Goal: Transaction & Acquisition: Obtain resource

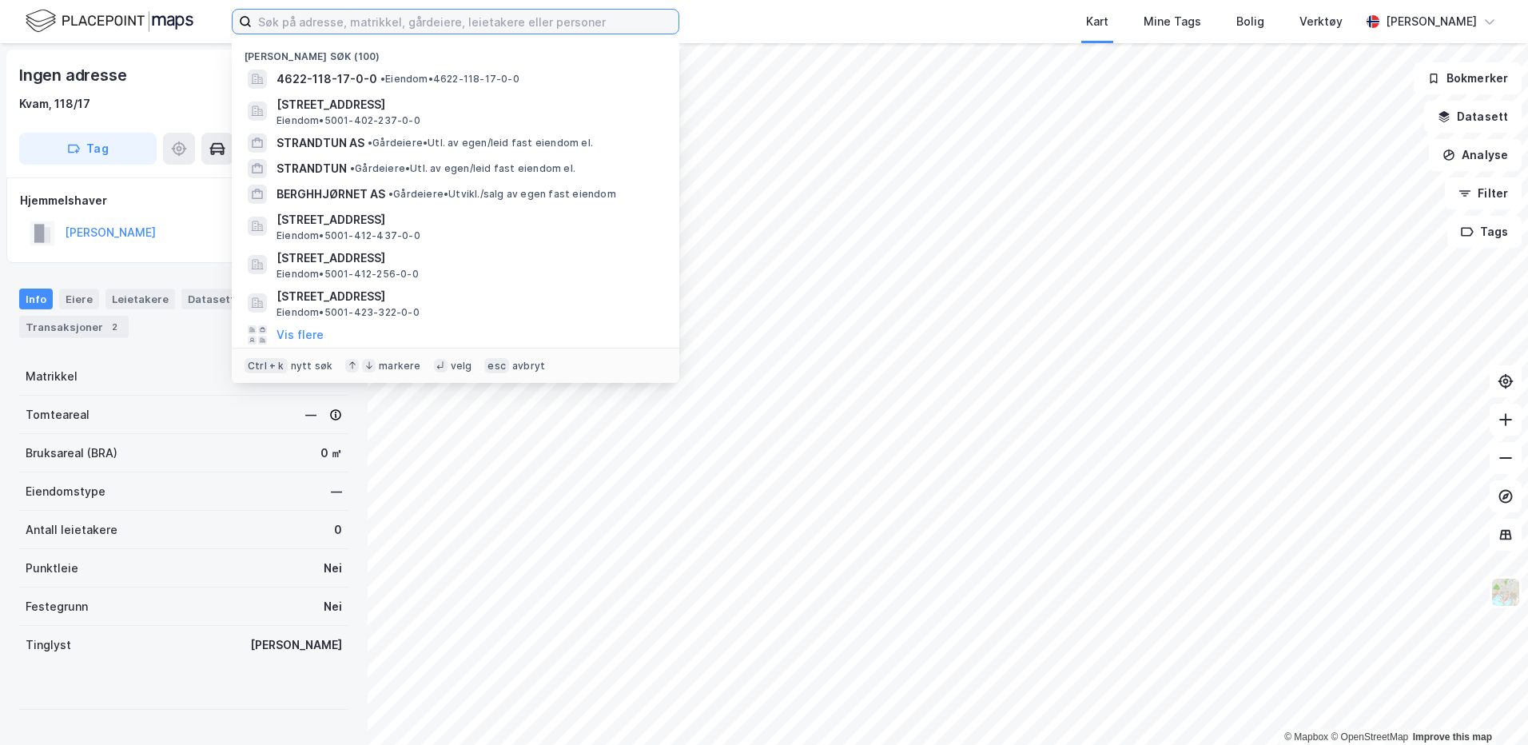
click at [310, 12] on input at bounding box center [465, 22] width 427 height 24
paste input "[STREET_ADDRESS]"
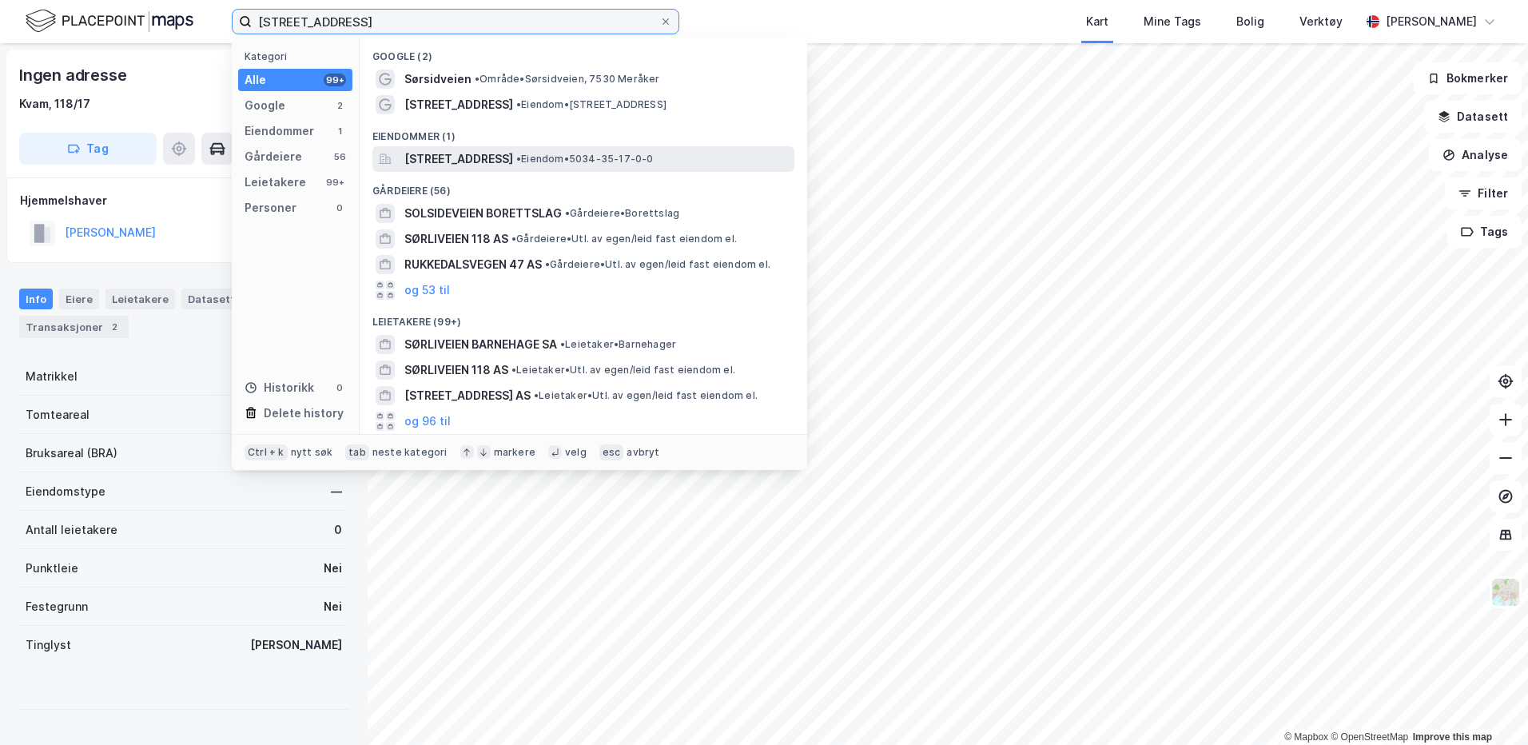
type input "[STREET_ADDRESS]"
click at [467, 163] on span "[STREET_ADDRESS]" at bounding box center [458, 158] width 109 height 19
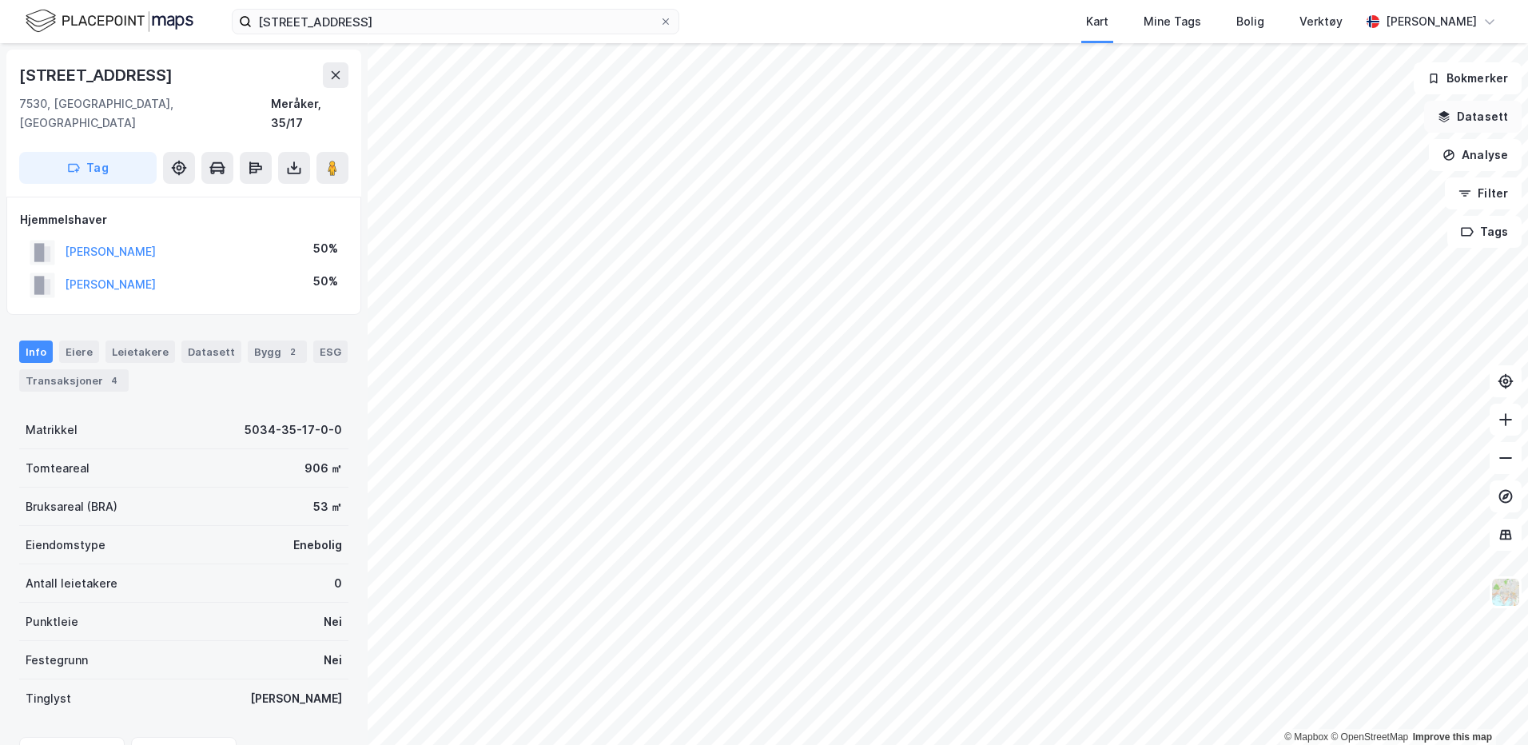
click at [1493, 114] on button "Datasett" at bounding box center [1473, 117] width 98 height 32
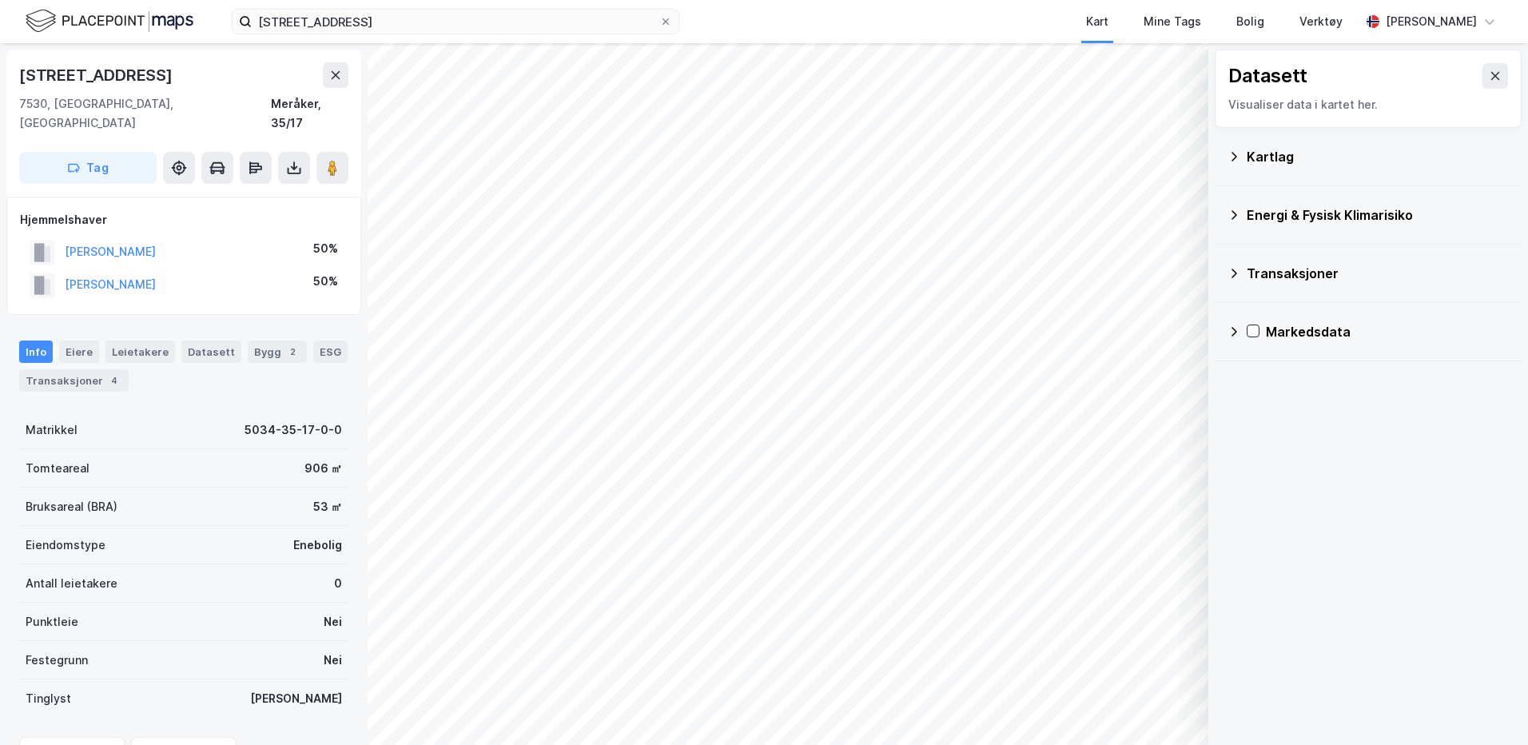
click at [1240, 160] on div "Kartlag" at bounding box center [1368, 156] width 281 height 38
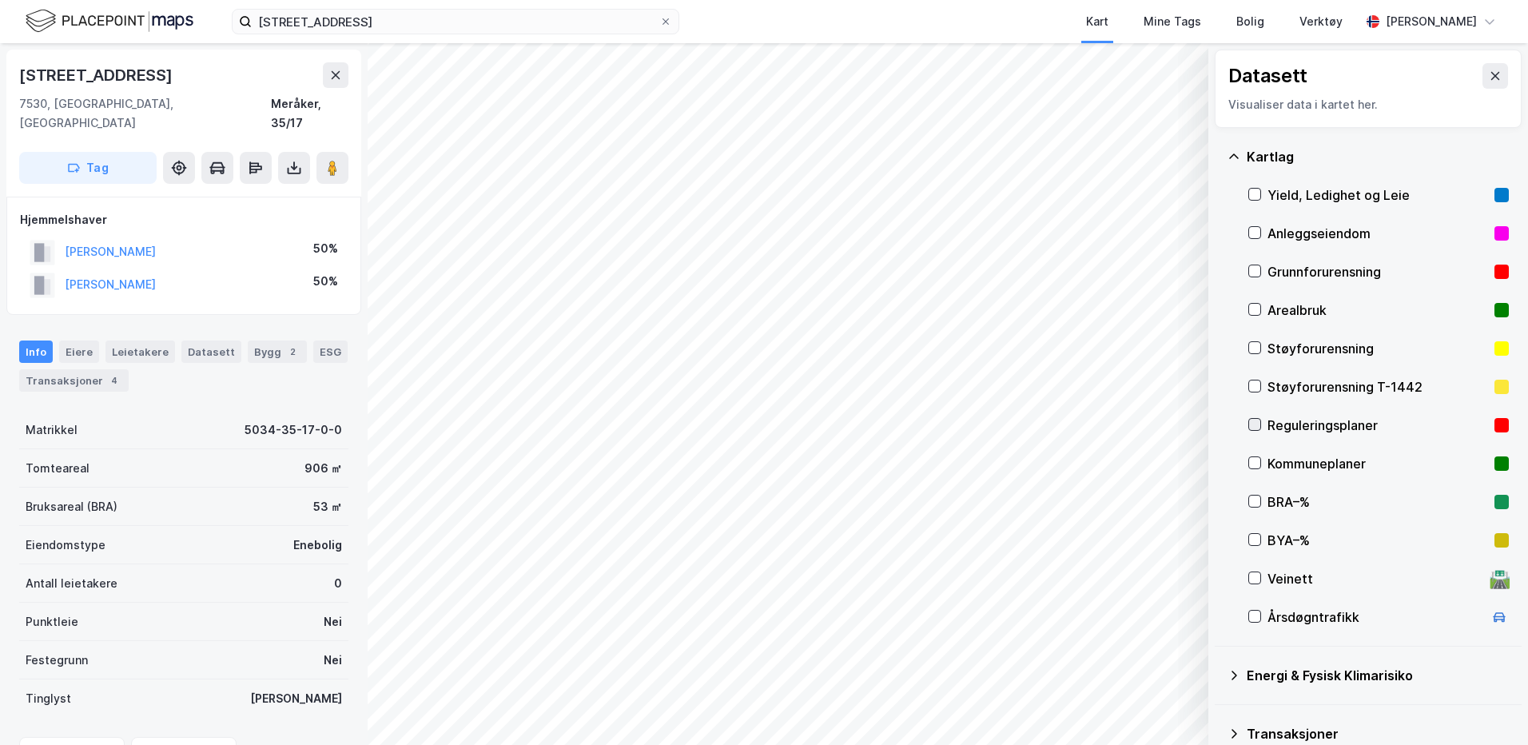
click at [1249, 428] on icon at bounding box center [1254, 424] width 11 height 11
drag, startPoint x: 224, startPoint y: 231, endPoint x: 64, endPoint y: 236, distance: 159.9
click at [64, 236] on div "[PERSON_NAME] 50%" at bounding box center [184, 252] width 328 height 33
copy button "[PERSON_NAME]"
click at [90, 341] on div "Eiere" at bounding box center [79, 352] width 40 height 22
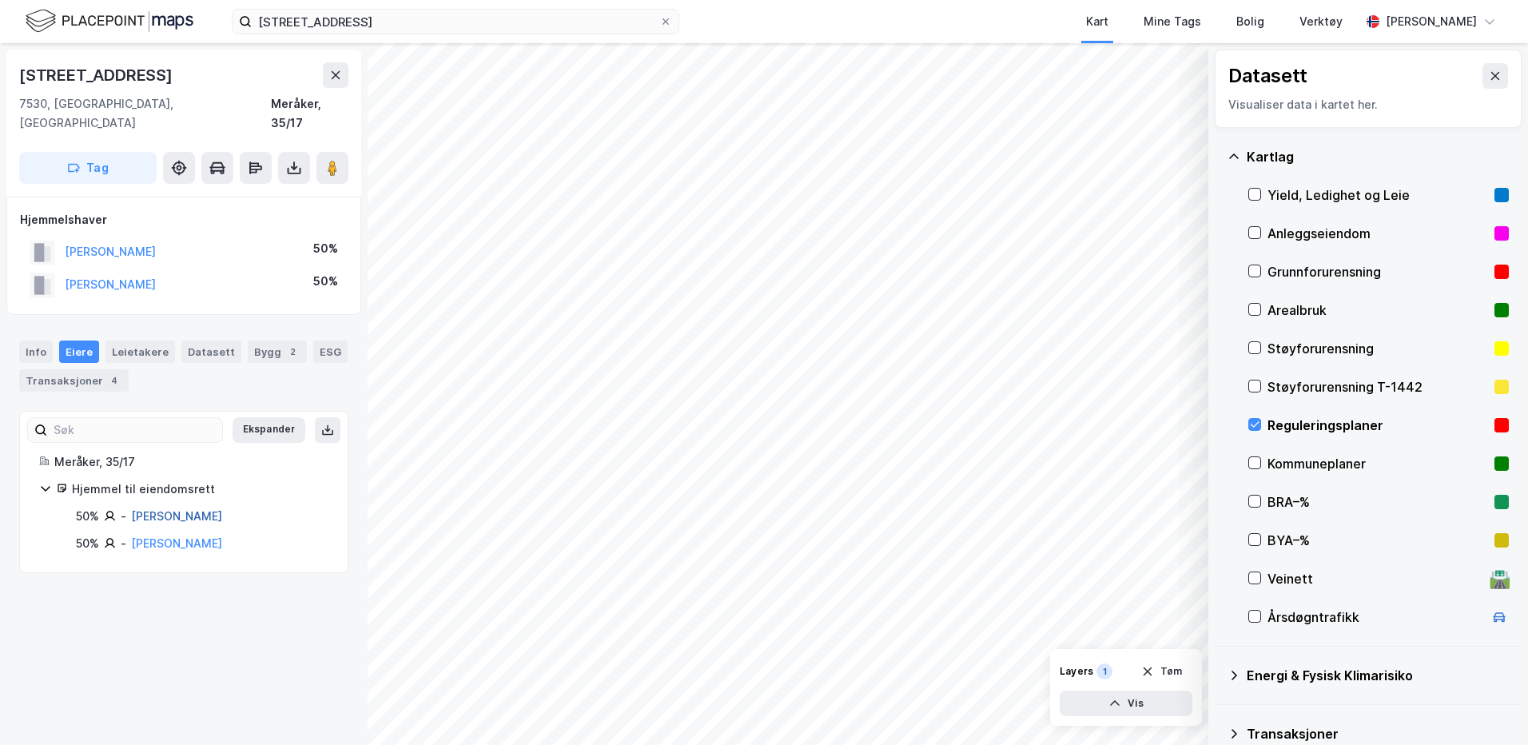
click at [171, 509] on link "[PERSON_NAME]" at bounding box center [176, 516] width 91 height 14
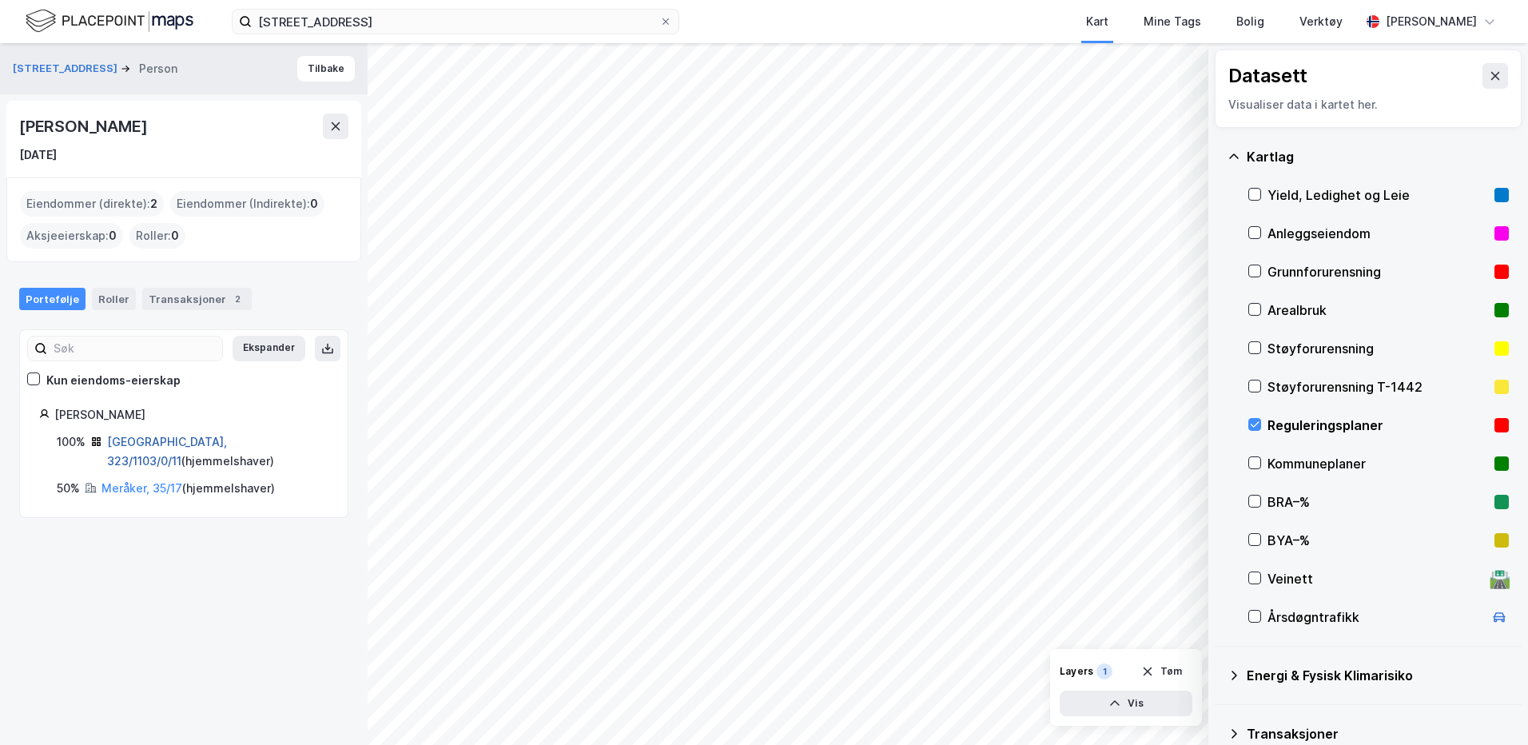
click at [143, 444] on link "[GEOGRAPHIC_DATA], 323/1103/0/11" at bounding box center [167, 451] width 120 height 33
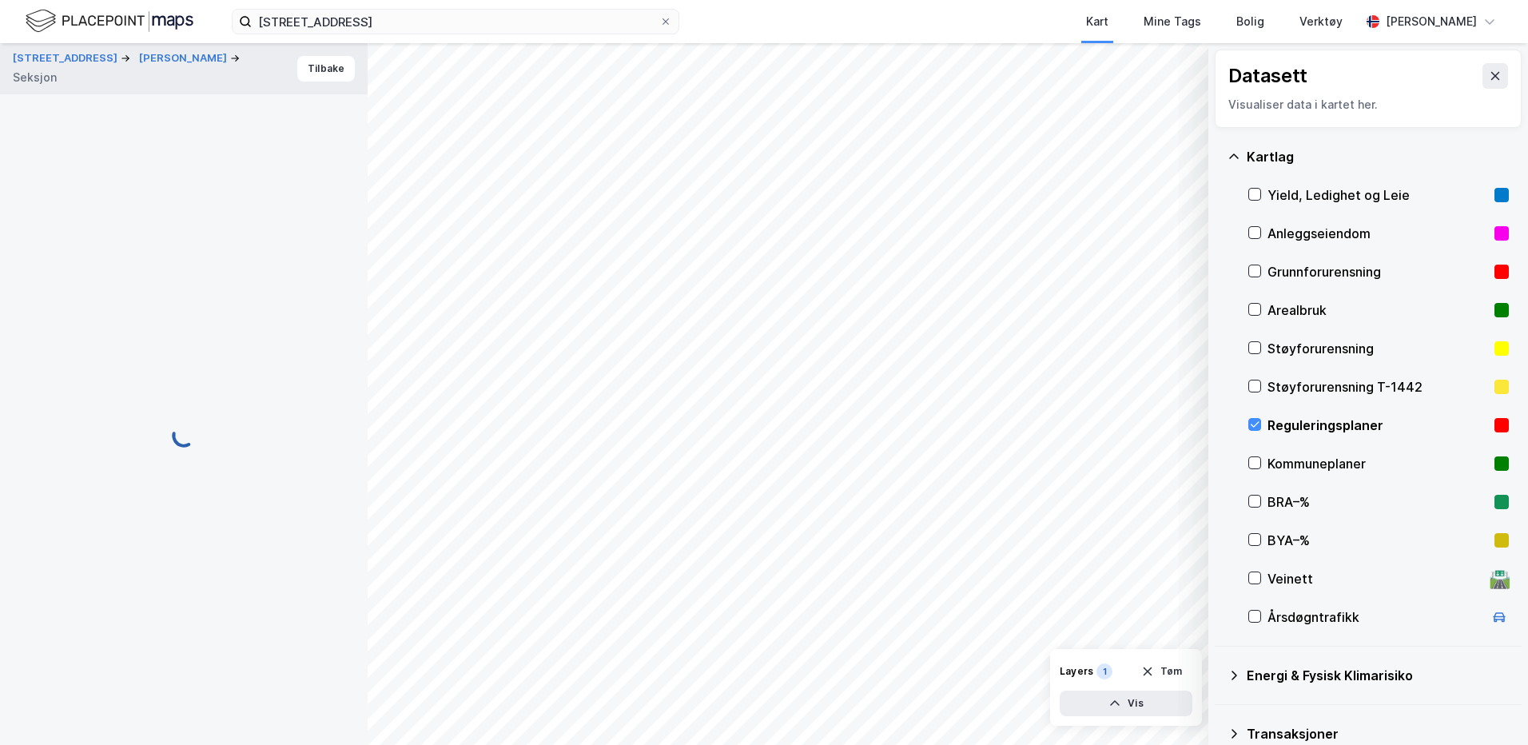
scroll to position [1, 0]
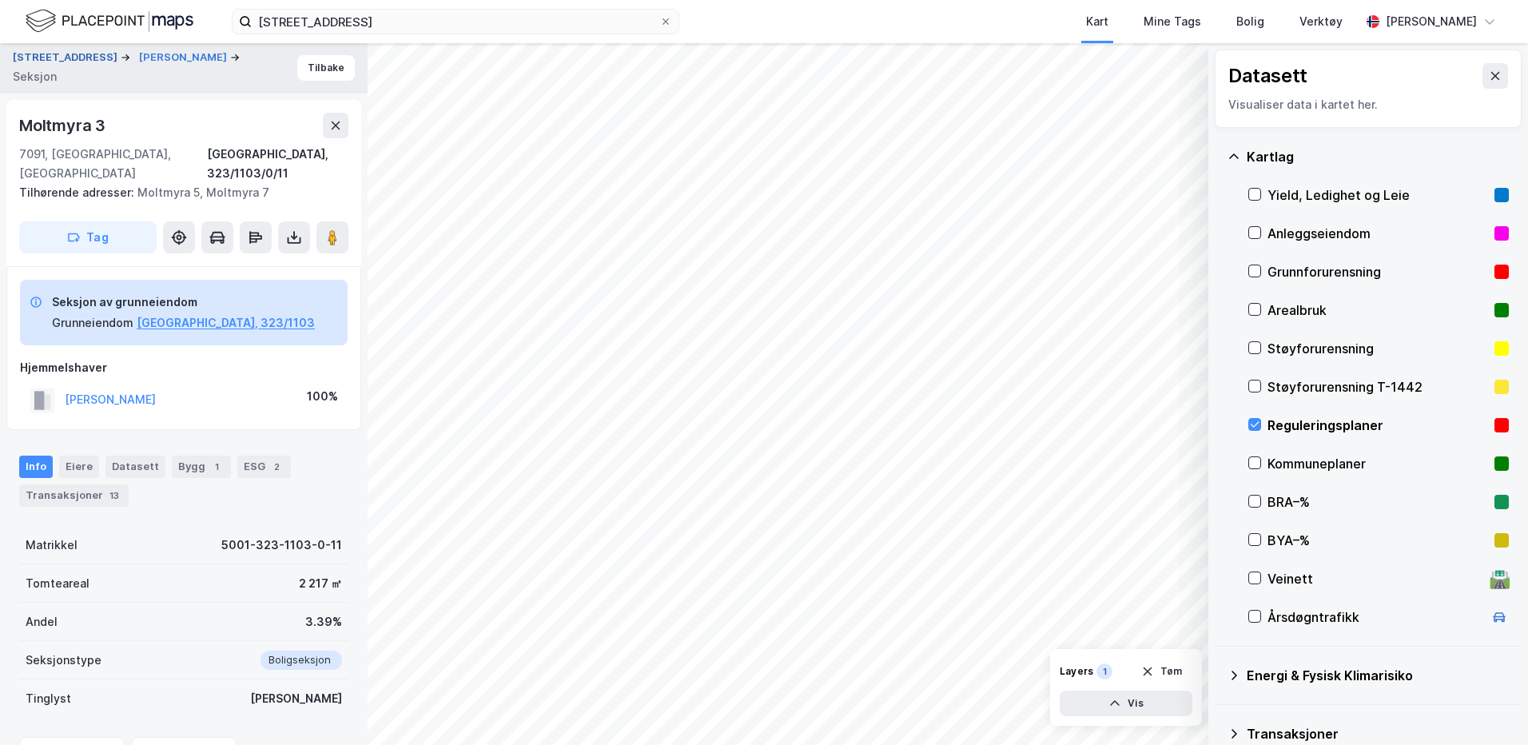
click at [75, 56] on button "[STREET_ADDRESS]" at bounding box center [67, 58] width 108 height 16
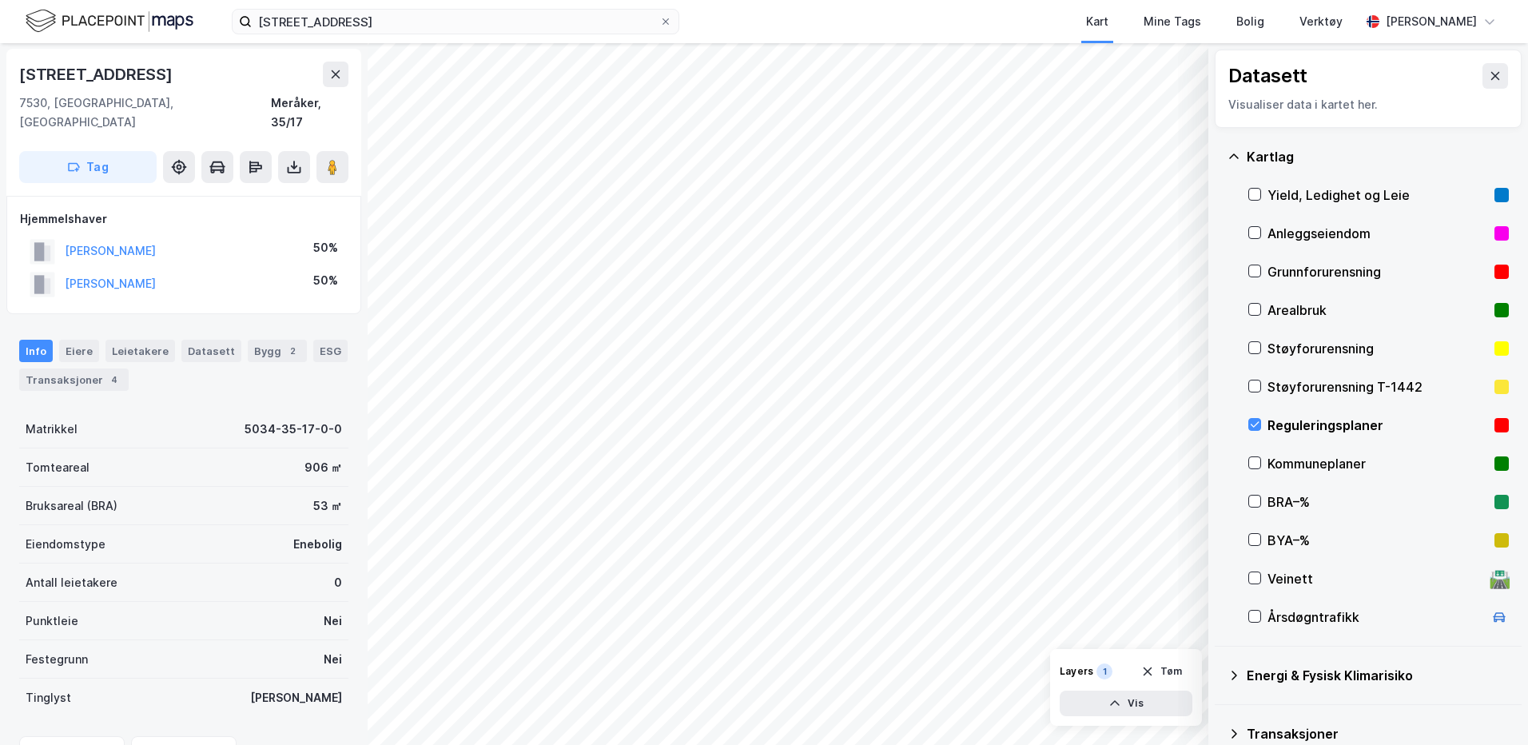
scroll to position [1, 0]
click at [0, 0] on button "[PERSON_NAME]" at bounding box center [0, 0] width 0 height 0
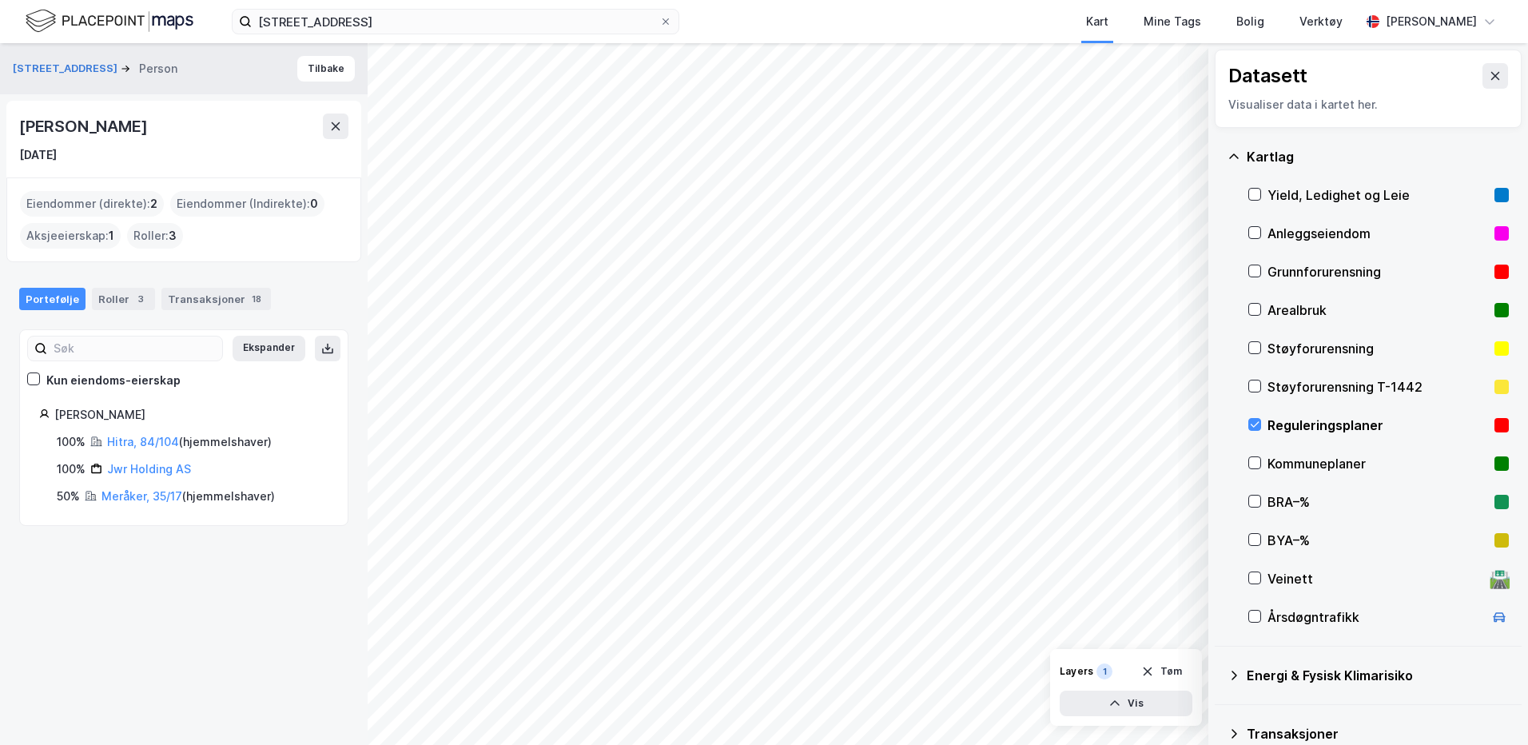
click at [147, 239] on div "Roller : 3" at bounding box center [155, 236] width 56 height 26
click at [109, 296] on div "Roller 3" at bounding box center [123, 299] width 63 height 22
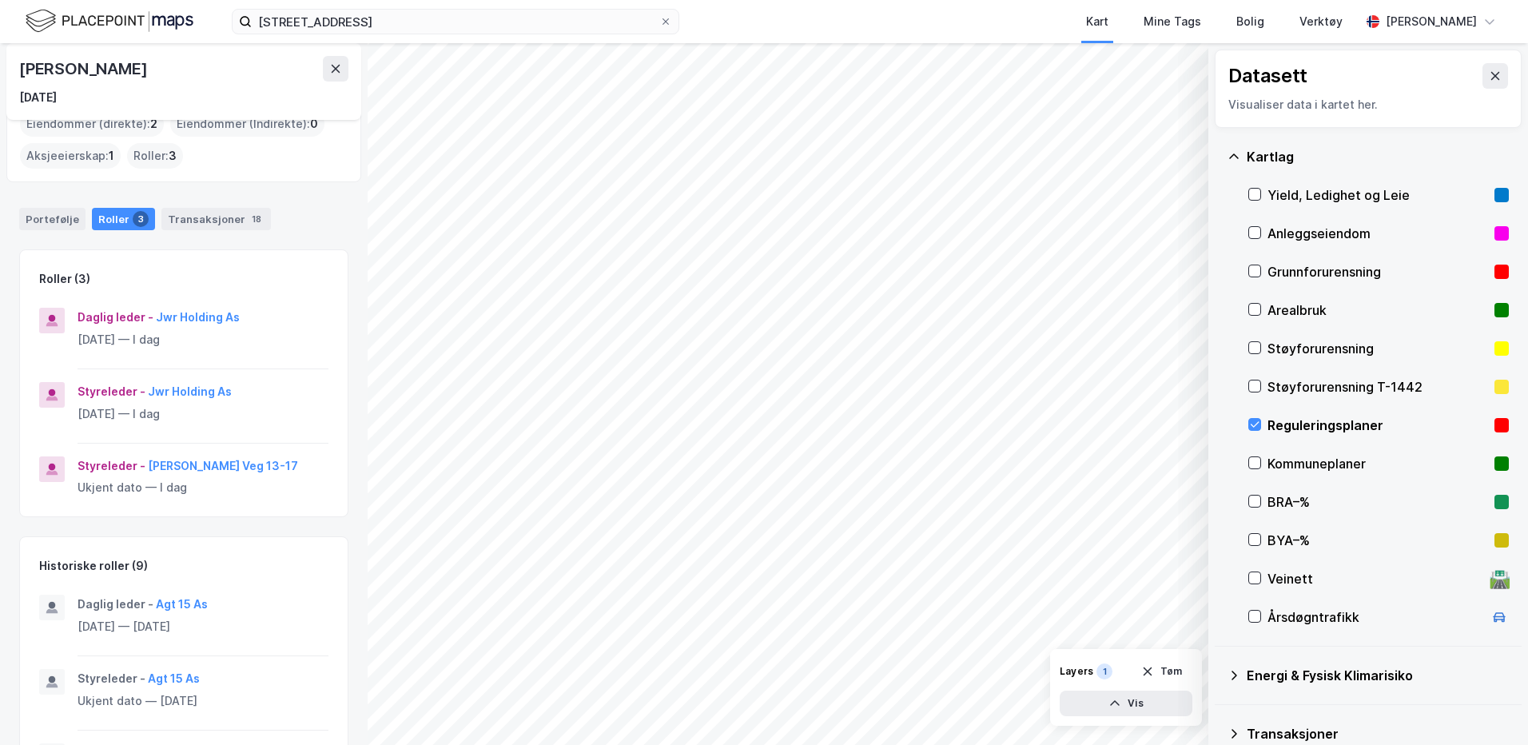
scroll to position [160, 0]
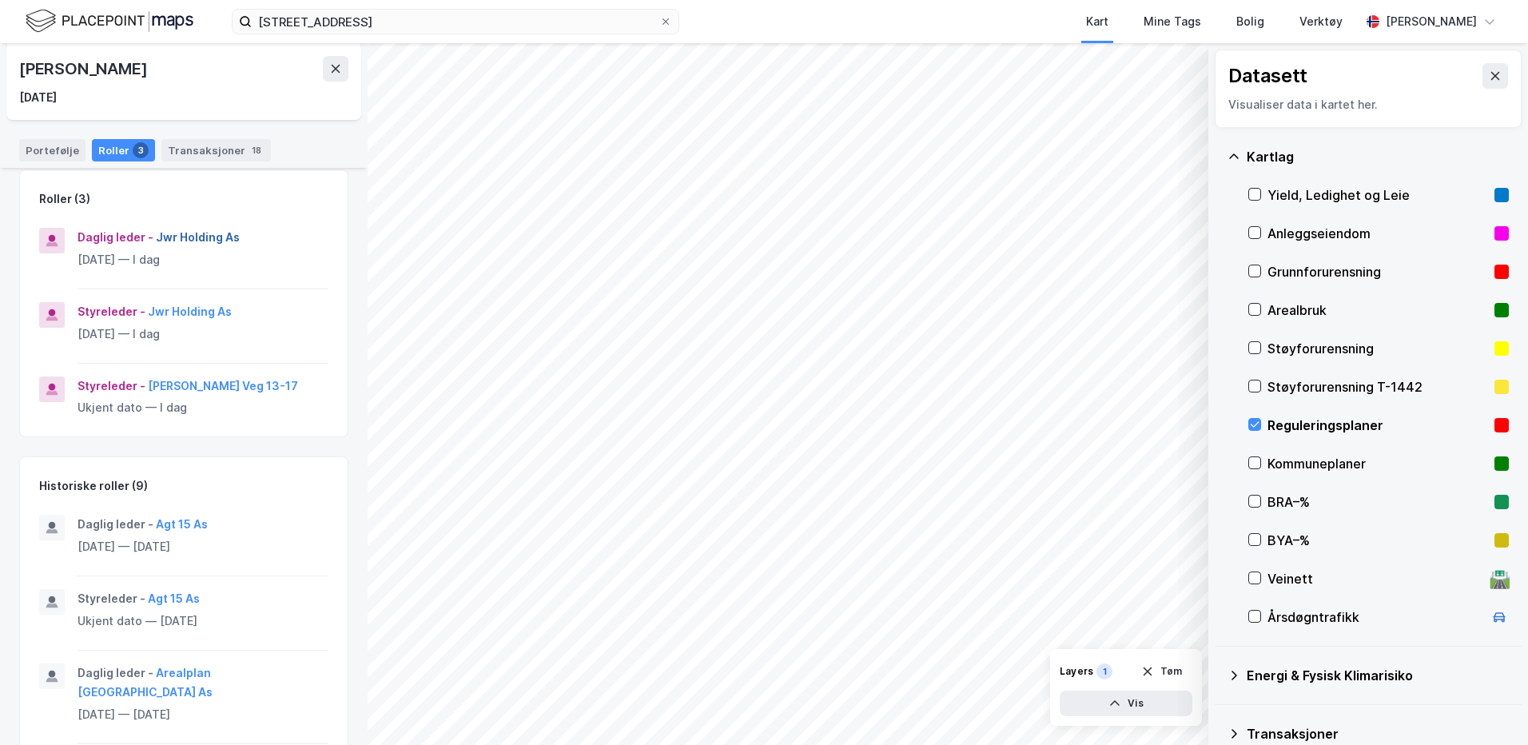
click at [0, 0] on button "Jwr Holding As" at bounding box center [0, 0] width 0 height 0
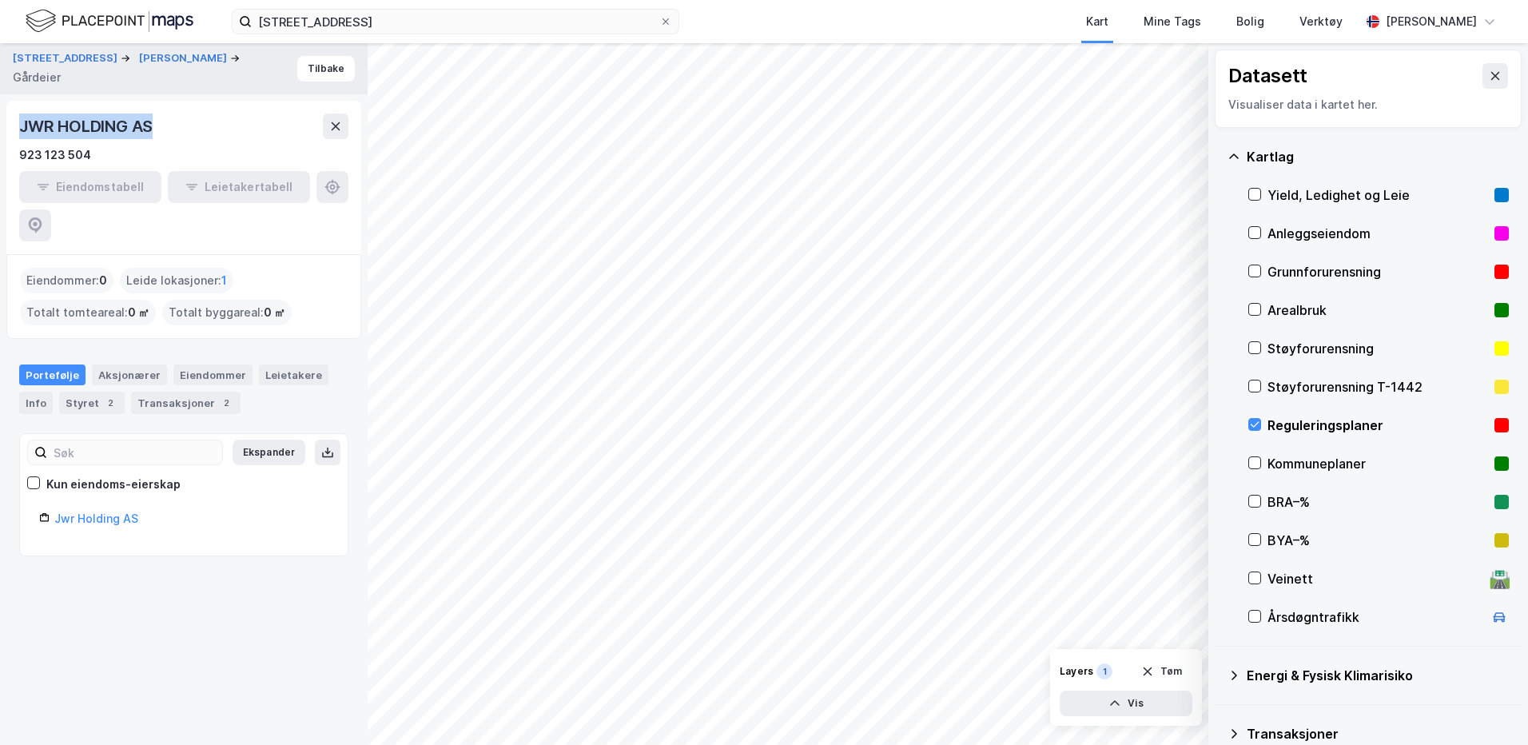
drag, startPoint x: 155, startPoint y: 120, endPoint x: 22, endPoint y: 129, distance: 133.0
click at [22, 129] on div "JWR HOLDING AS" at bounding box center [87, 127] width 137 height 26
copy div "JWR HOLDING AS"
click at [54, 60] on button "[STREET_ADDRESS]" at bounding box center [67, 58] width 108 height 16
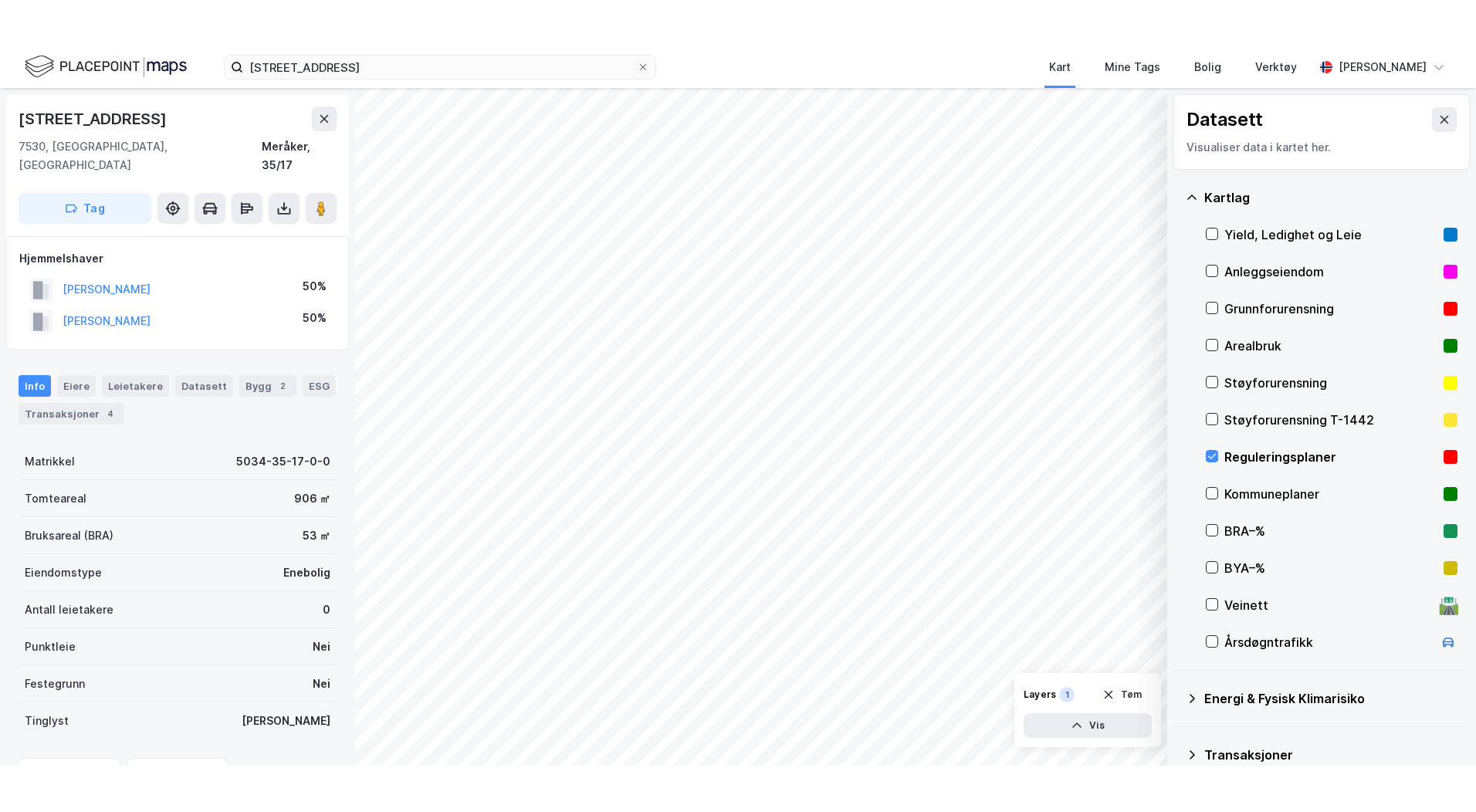
scroll to position [1, 0]
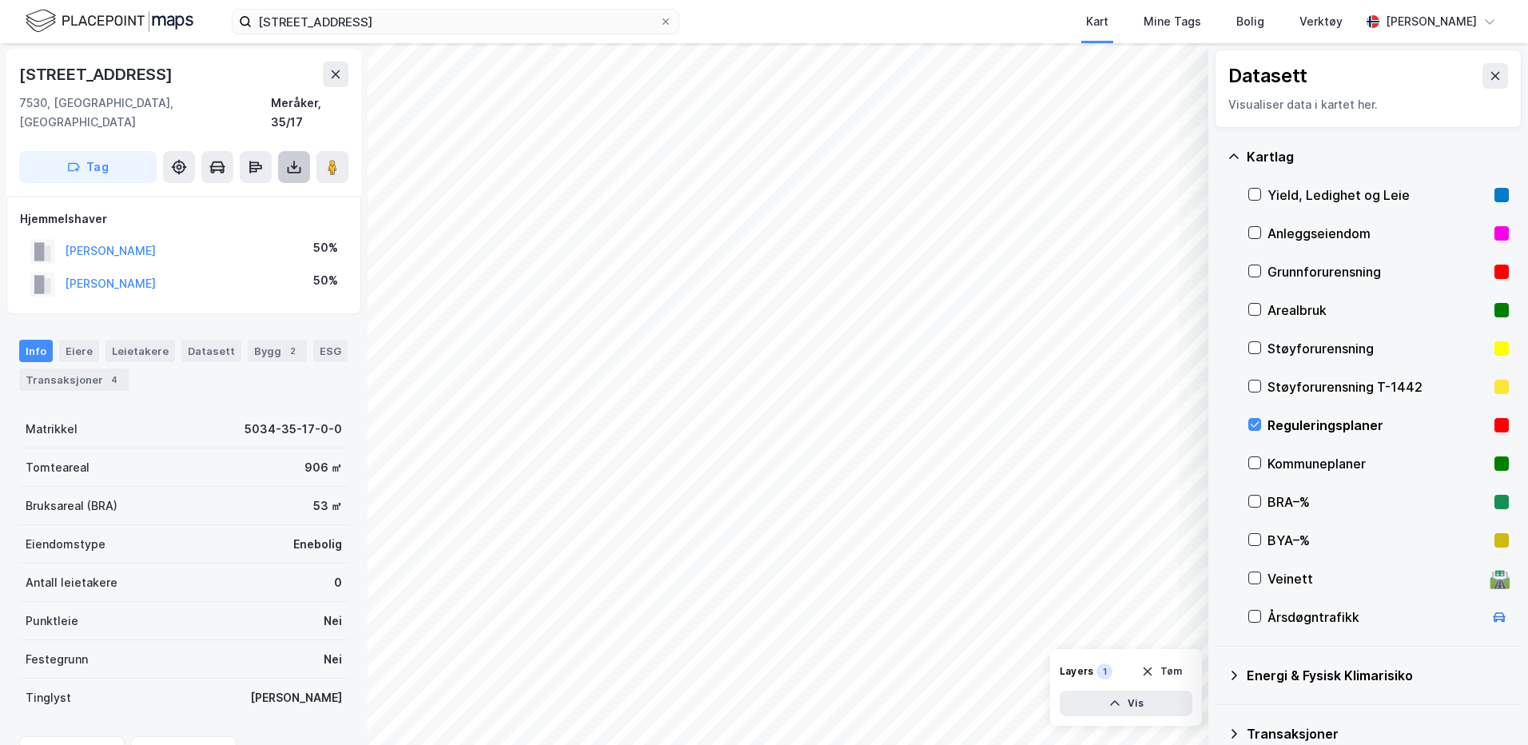
click at [289, 167] on icon at bounding box center [295, 170] width 14 height 6
click at [209, 193] on div "Last ned grunnbok" at bounding box center [215, 199] width 93 height 13
